Goal: Information Seeking & Learning: Learn about a topic

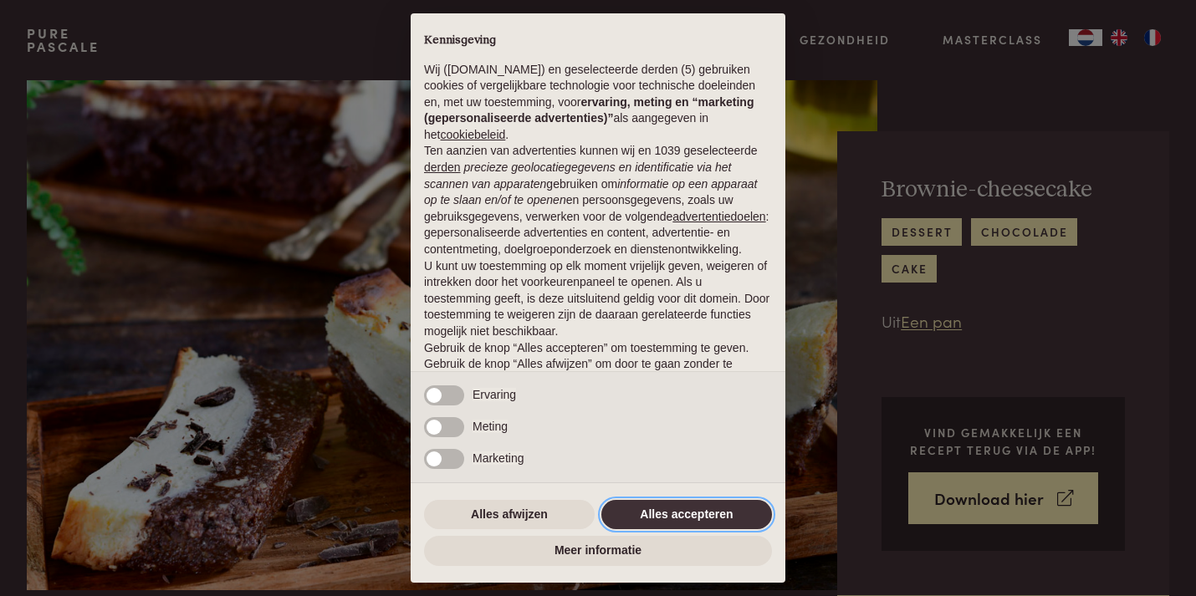
click at [647, 519] on button "Alles accepteren" at bounding box center [686, 515] width 171 height 30
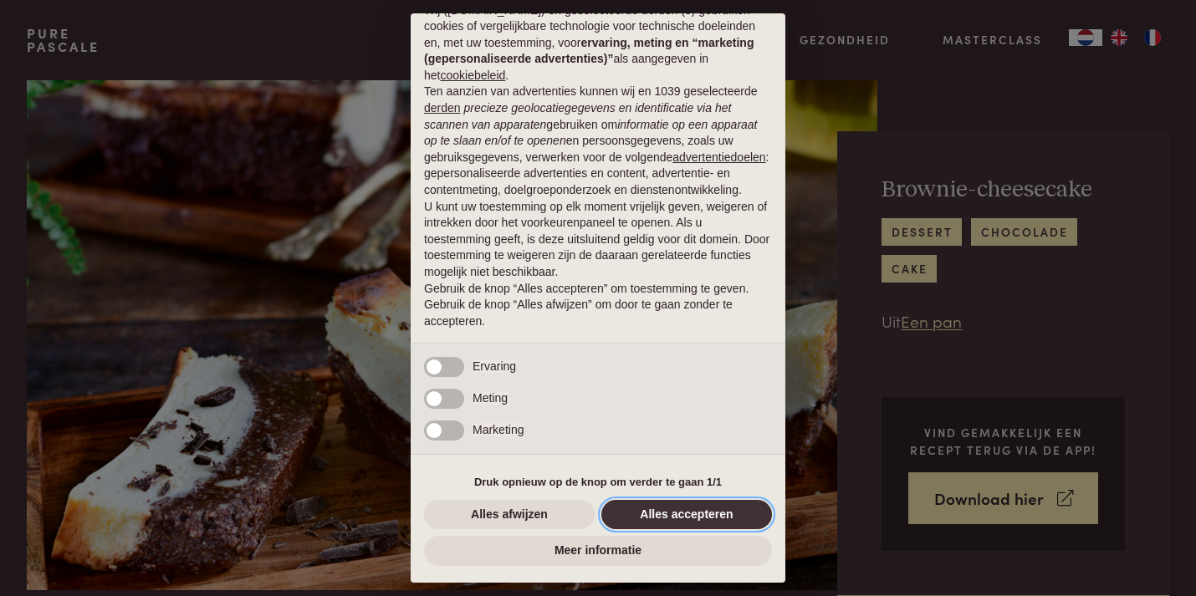
click at [637, 514] on button "Alles accepteren" at bounding box center [686, 515] width 171 height 30
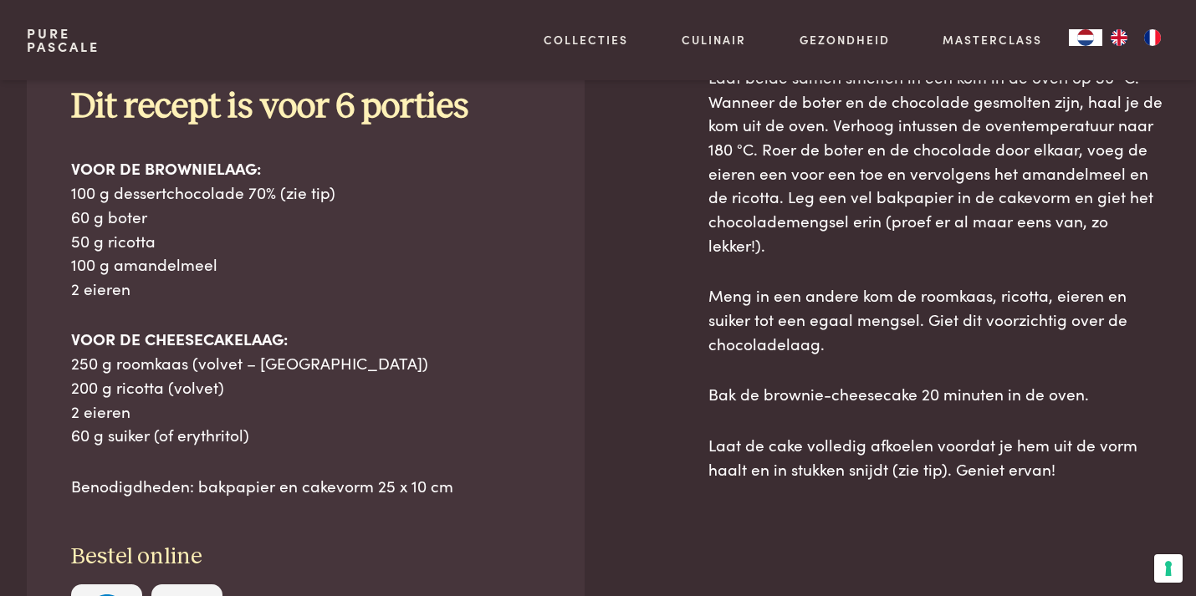
scroll to position [808, 0]
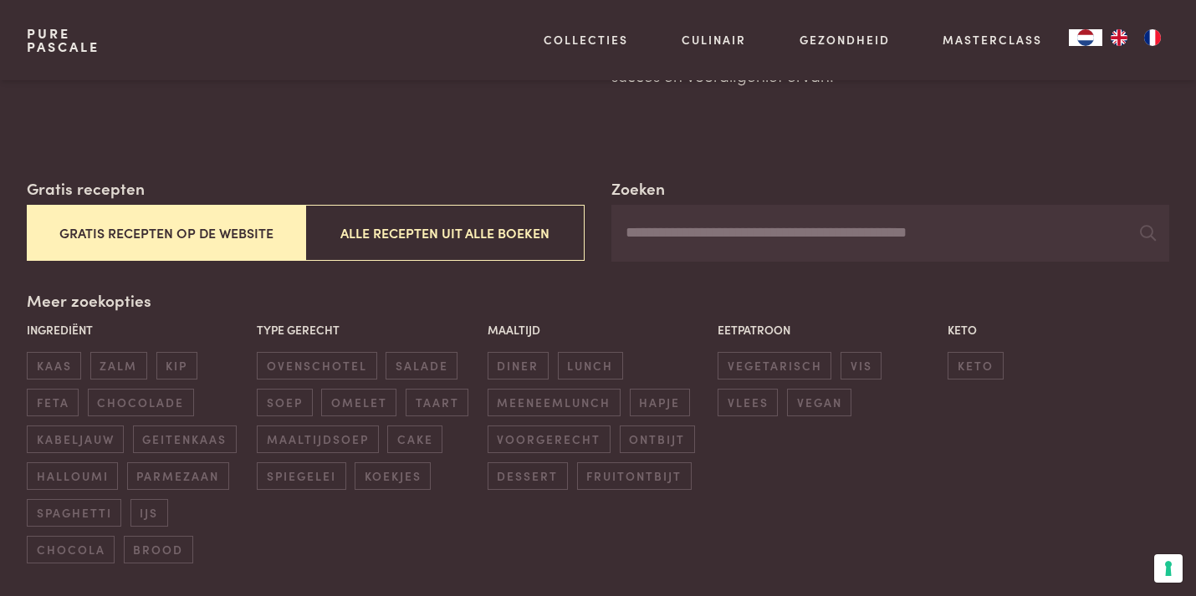
scroll to position [209, 0]
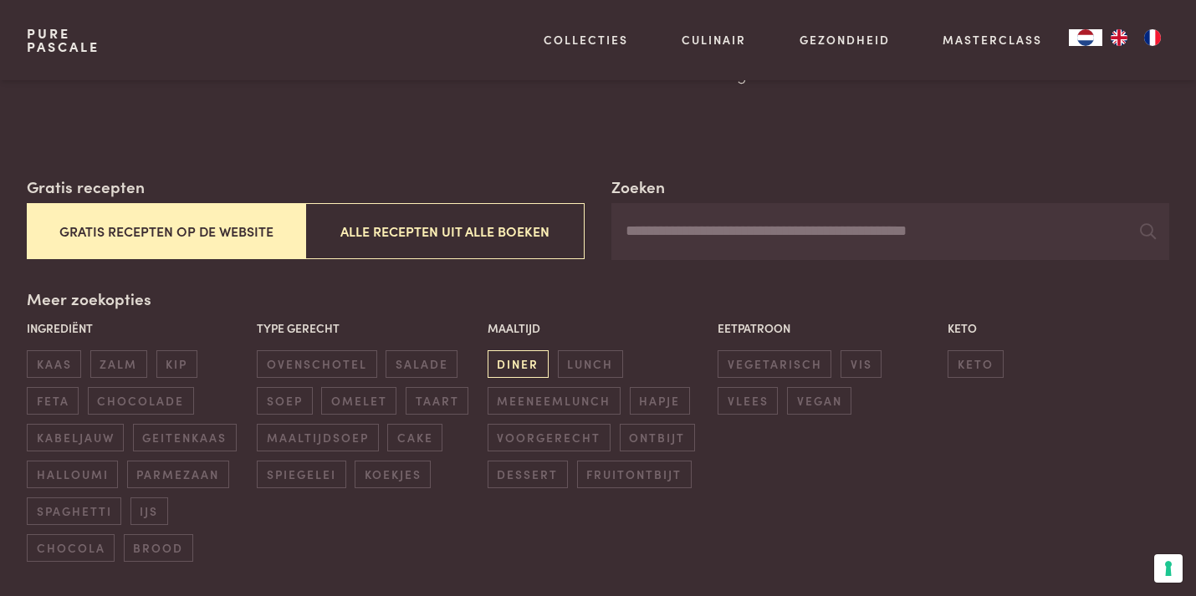
click at [525, 370] on span "diner" at bounding box center [518, 364] width 61 height 28
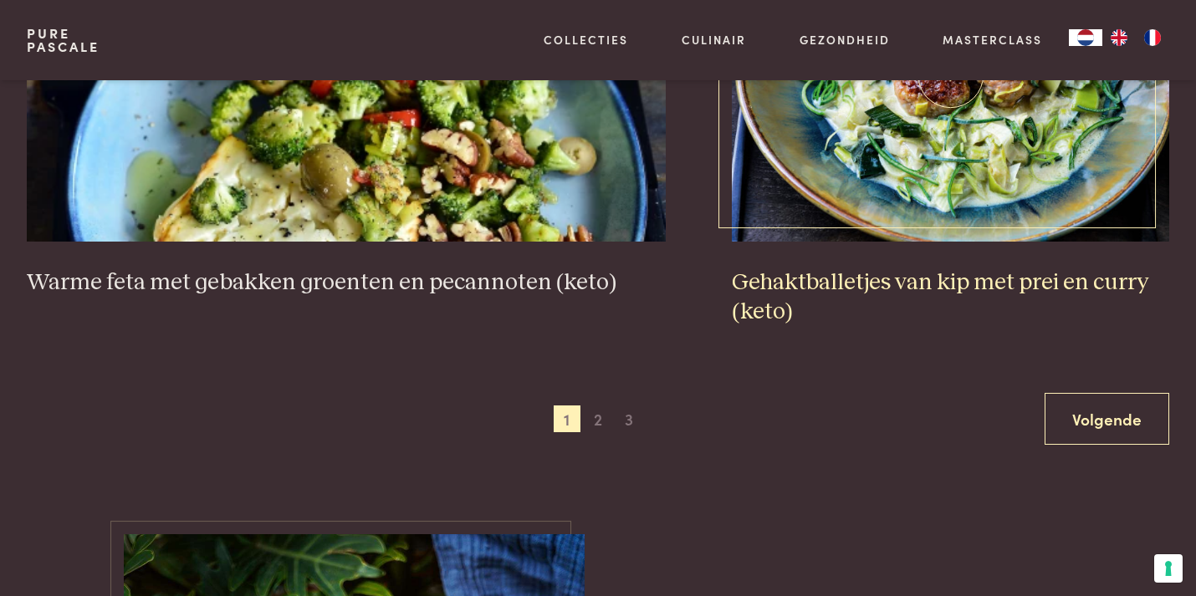
scroll to position [3484, 0]
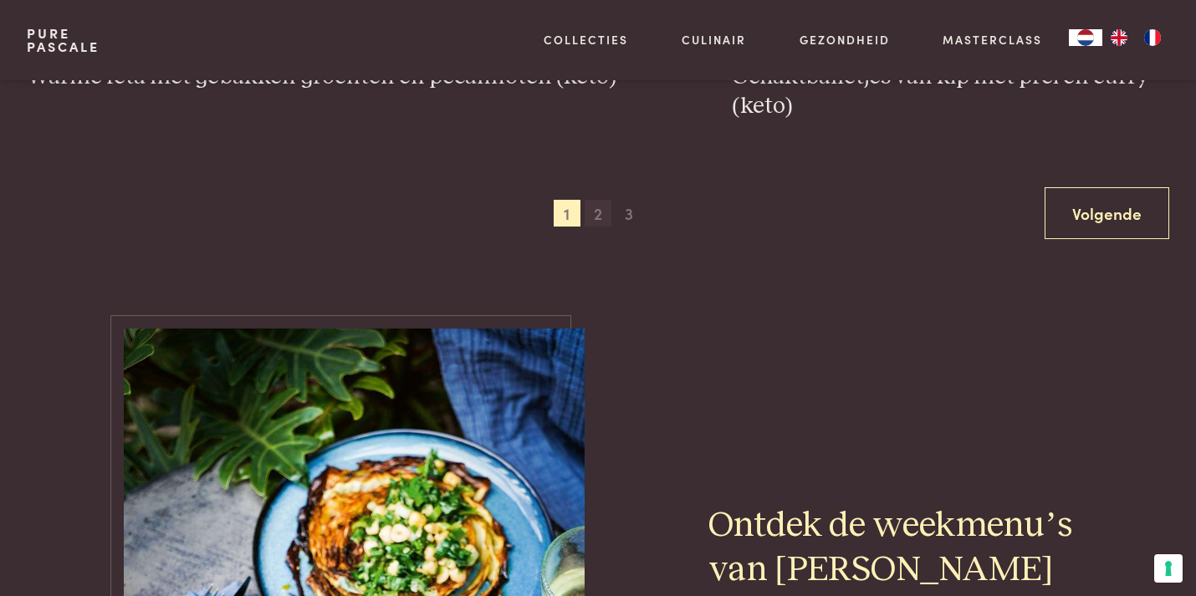
click at [598, 200] on span "2" at bounding box center [598, 213] width 27 height 27
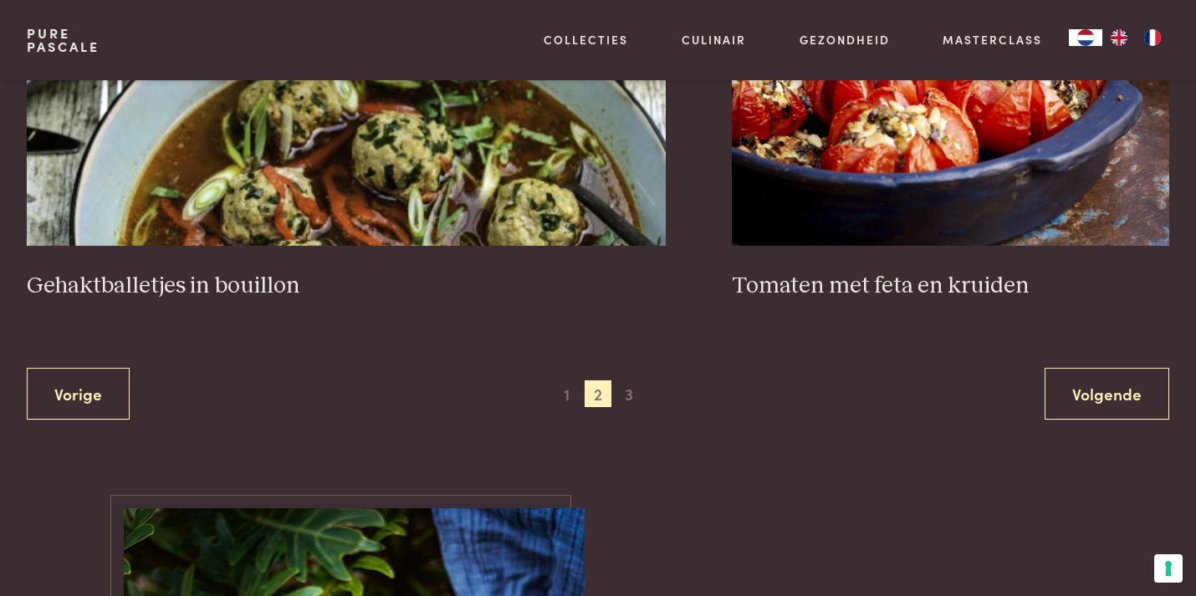
scroll to position [3250, 0]
